Goal: Information Seeking & Learning: Compare options

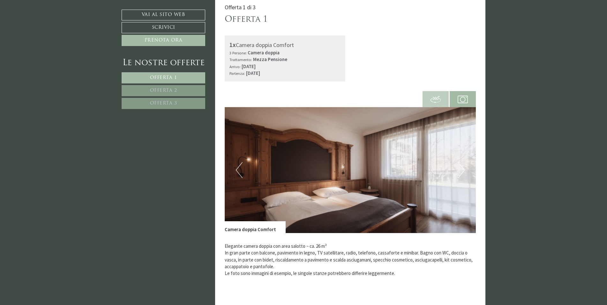
scroll to position [160, 0]
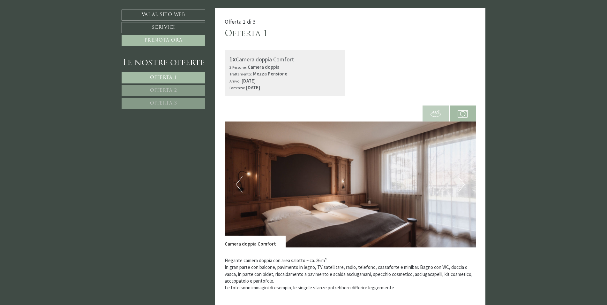
click at [152, 90] on span "Offerta 2" at bounding box center [163, 90] width 27 height 5
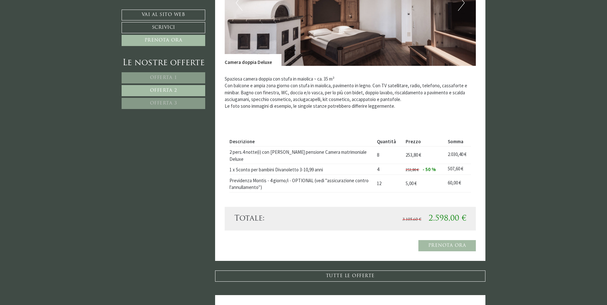
scroll to position [359, 0]
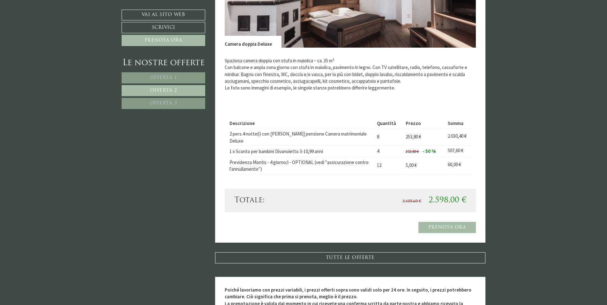
click at [162, 103] on span "Offerta 3" at bounding box center [163, 103] width 27 height 5
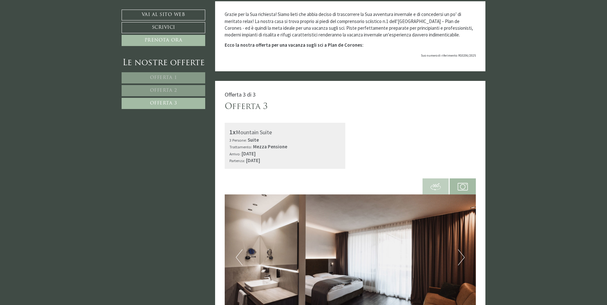
scroll to position [0, 0]
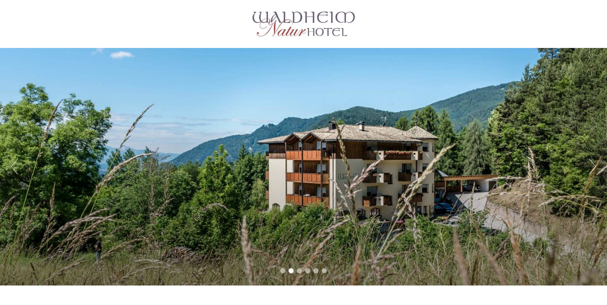
click at [591, 167] on button "Next" at bounding box center [592, 166] width 7 height 16
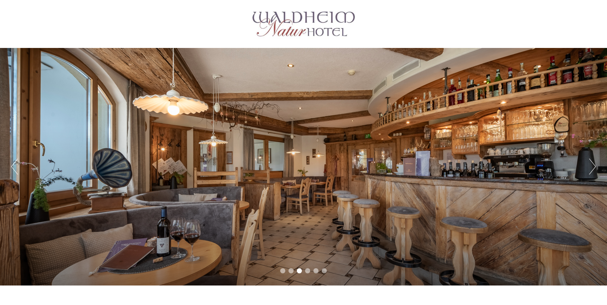
click at [591, 167] on button "Next" at bounding box center [592, 166] width 7 height 16
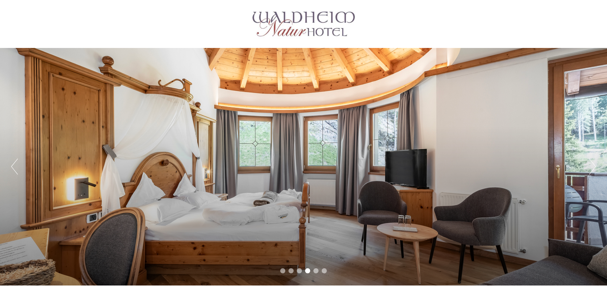
click at [591, 167] on button "Next" at bounding box center [592, 166] width 7 height 16
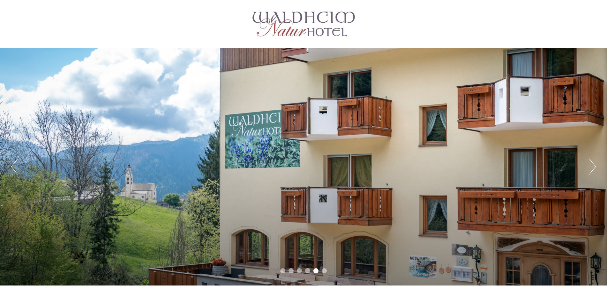
click at [591, 167] on button "Next" at bounding box center [592, 166] width 7 height 16
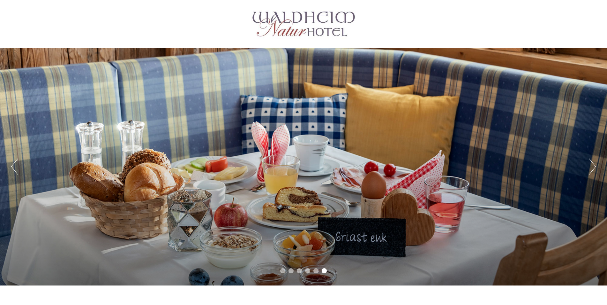
click at [591, 167] on button "Next" at bounding box center [592, 166] width 7 height 16
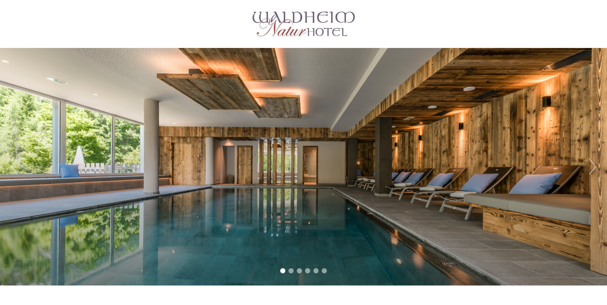
click at [591, 167] on button "Next" at bounding box center [592, 166] width 7 height 16
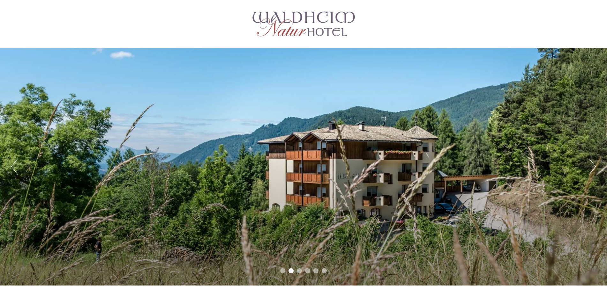
click at [591, 167] on button "Next" at bounding box center [592, 166] width 7 height 16
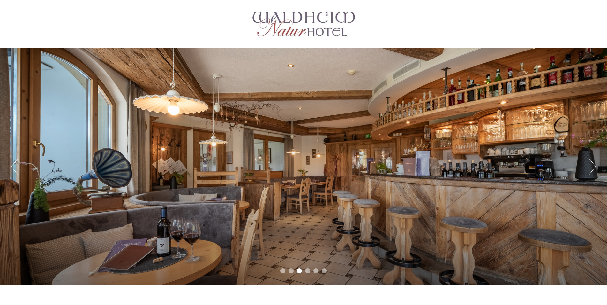
click at [591, 167] on button "Next" at bounding box center [592, 166] width 7 height 16
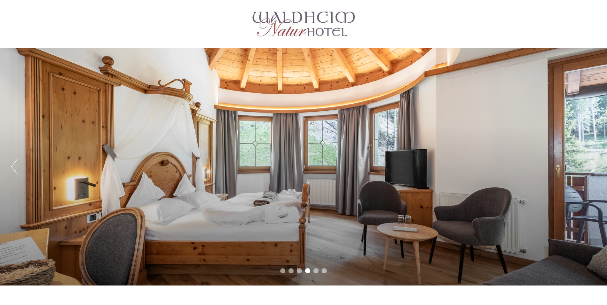
click at [591, 167] on button "Next" at bounding box center [592, 166] width 7 height 16
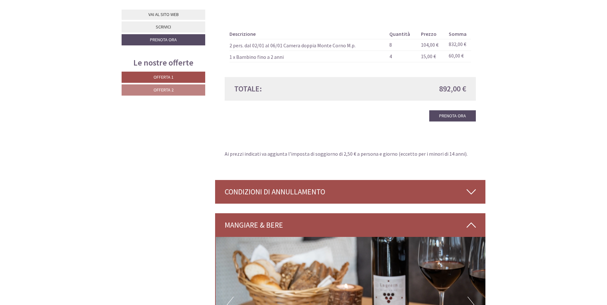
scroll to position [1085, 0]
